Goal: Information Seeking & Learning: Learn about a topic

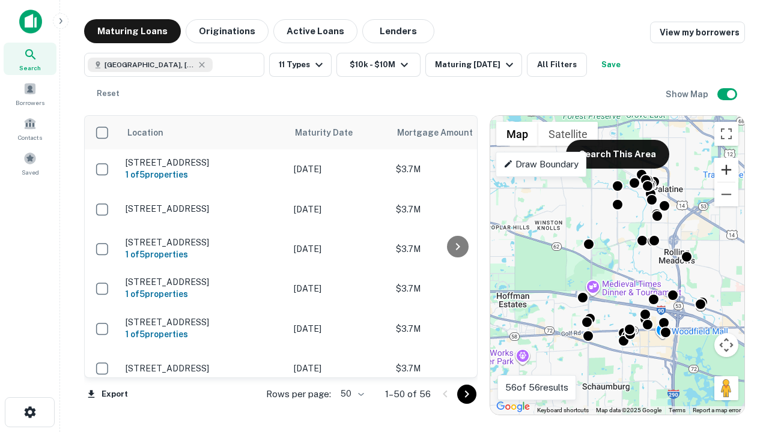
click at [726, 170] on button "Zoom in" at bounding box center [726, 170] width 24 height 24
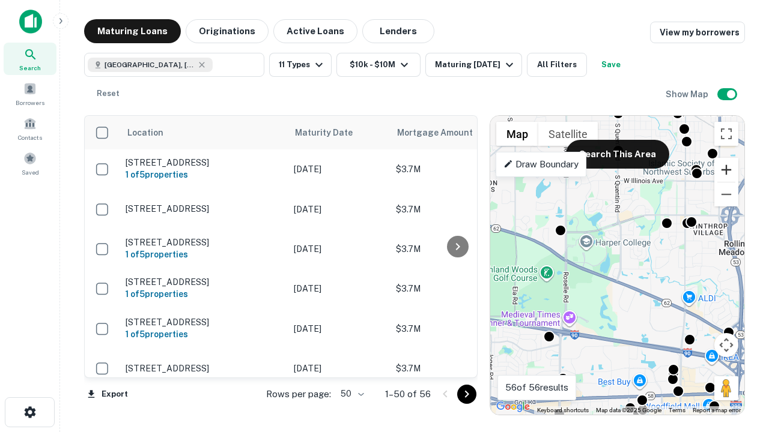
click at [726, 170] on button "Zoom in" at bounding box center [726, 170] width 24 height 24
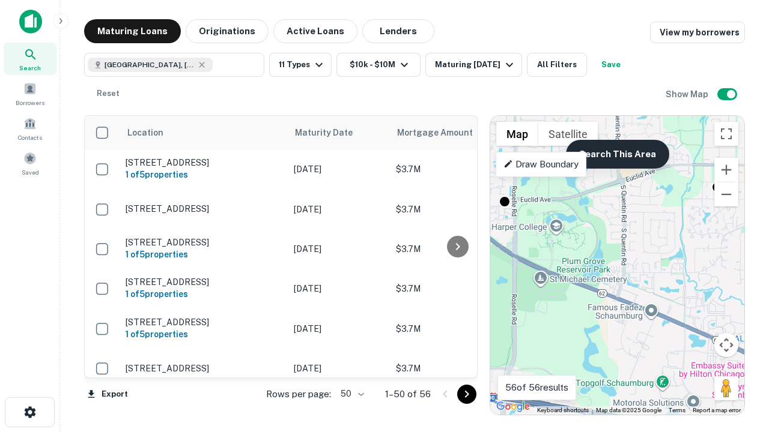
click at [617, 154] on button "Search This Area" at bounding box center [617, 154] width 103 height 29
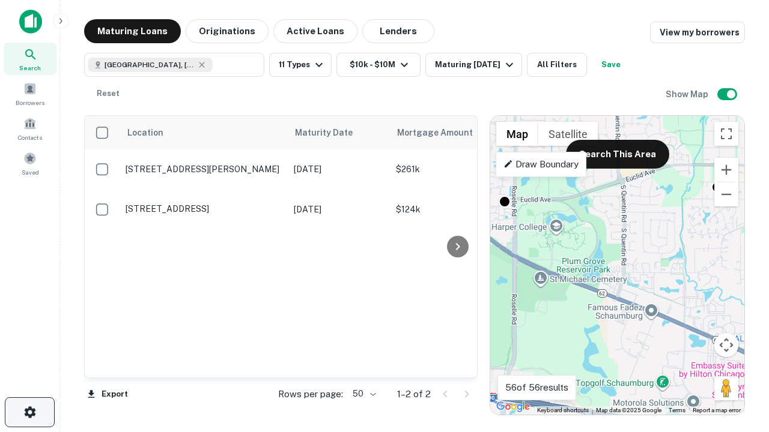
click at [29, 413] on icon "button" at bounding box center [30, 412] width 14 height 14
